Goal: Find specific page/section: Find specific page/section

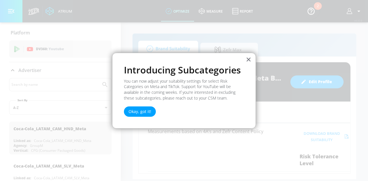
click at [248, 58] on button "×" at bounding box center [248, 59] width 5 height 9
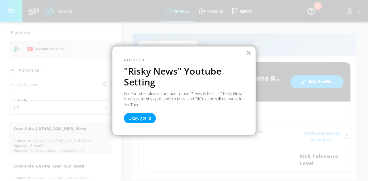
click at [248, 53] on button "×" at bounding box center [248, 52] width 5 height 9
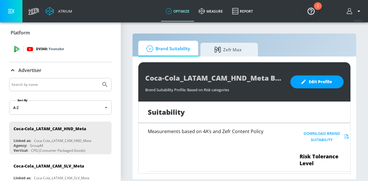
click at [20, 50] on div at bounding box center [17, 49] width 7 height 6
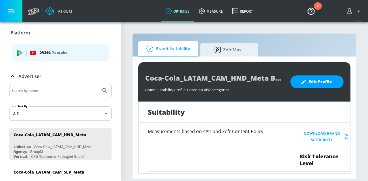
click at [20, 34] on p "Platform" at bounding box center [20, 33] width 19 height 6
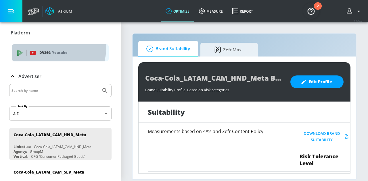
drag, startPoint x: 25, startPoint y: 45, endPoint x: 21, endPoint y: 53, distance: 9.5
click at [25, 45] on div "DV360: Youtube" at bounding box center [60, 52] width 97 height 17
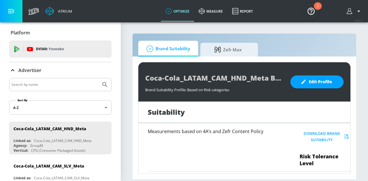
click at [14, 70] on icon at bounding box center [12, 70] width 3 height 2
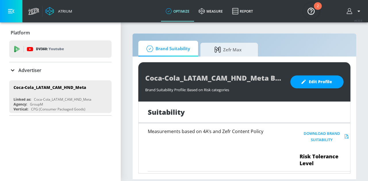
click at [14, 70] on icon at bounding box center [12, 70] width 7 height 7
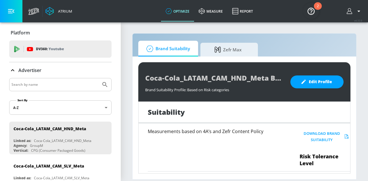
click at [59, 9] on div "Atrium" at bounding box center [64, 11] width 16 height 5
